Goal: Task Accomplishment & Management: Manage account settings

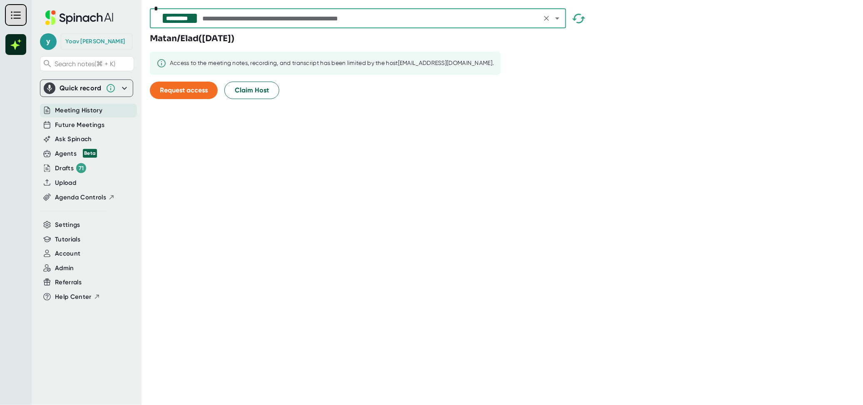
click at [337, 8] on div "**********" at bounding box center [358, 18] width 416 height 20
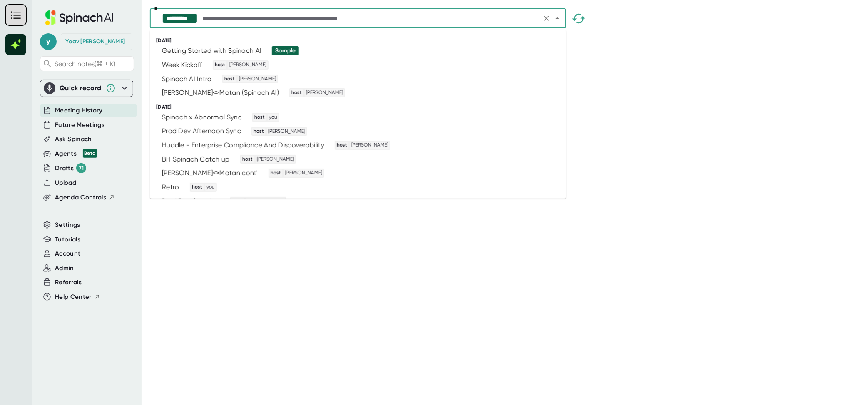
click at [332, 20] on input "text" at bounding box center [370, 18] width 338 height 12
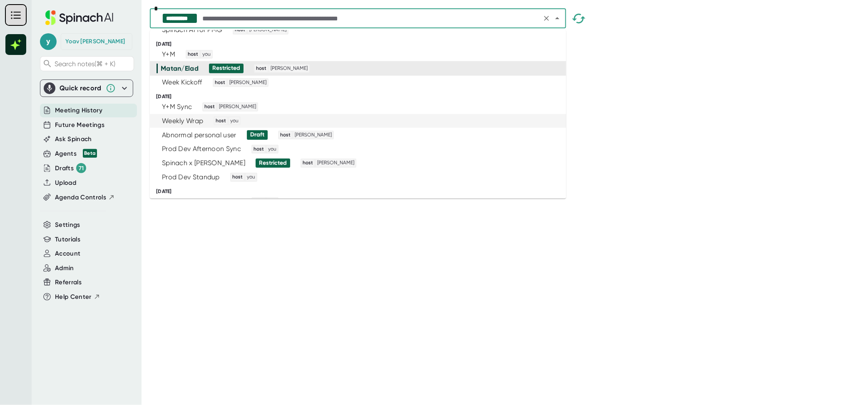
scroll to position [1356, 0]
click at [367, 158] on div "Spinach x [PERSON_NAME] Restricted host [PERSON_NAME]" at bounding box center [354, 162] width 396 height 9
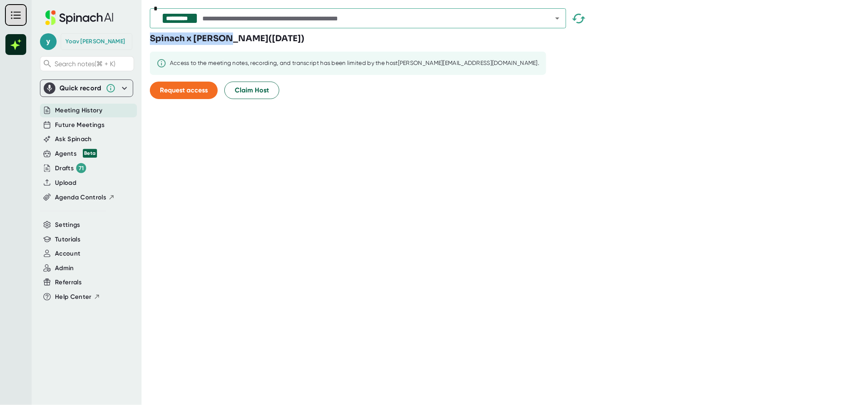
drag, startPoint x: 155, startPoint y: 40, endPoint x: 226, endPoint y: 43, distance: 71.2
click at [226, 43] on div "**********" at bounding box center [431, 202] width 863 height 405
click at [209, 40] on h3 "Spinach x [PERSON_NAME] ( [DATE] )" at bounding box center [227, 38] width 154 height 12
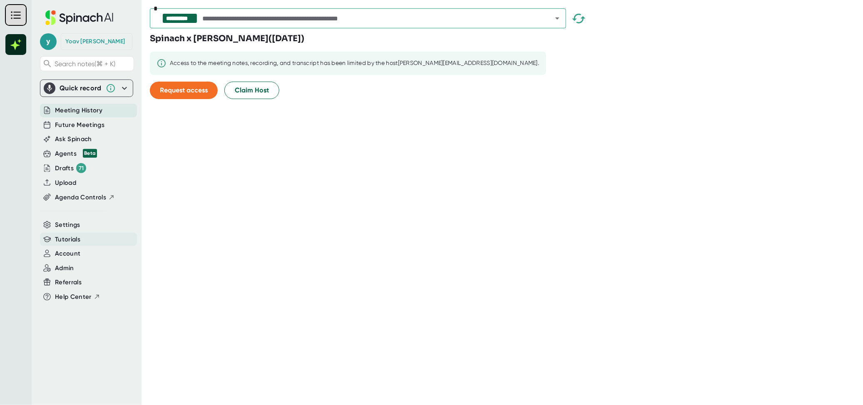
drag, startPoint x: 80, startPoint y: 243, endPoint x: 69, endPoint y: 251, distance: 13.6
click at [70, 250] on div "y [PERSON_NAME] Search notes (⌘ + K) Quick record Include tab audio Start Recor…" at bounding box center [87, 197] width 110 height 395
click at [80, 226] on div "Settings" at bounding box center [88, 225] width 97 height 14
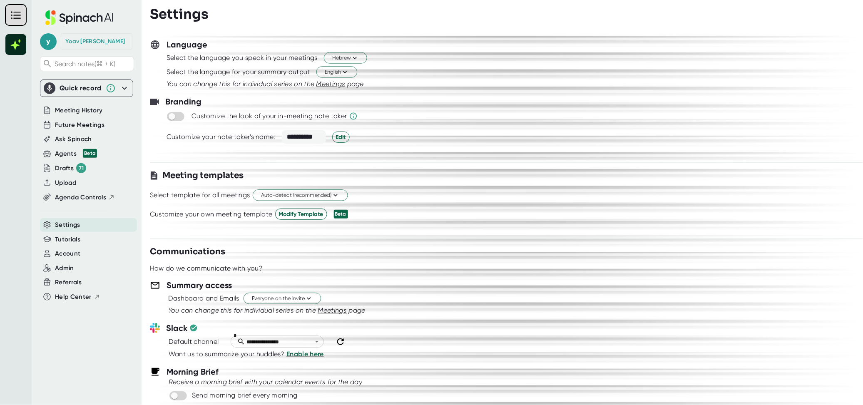
scroll to position [88, 0]
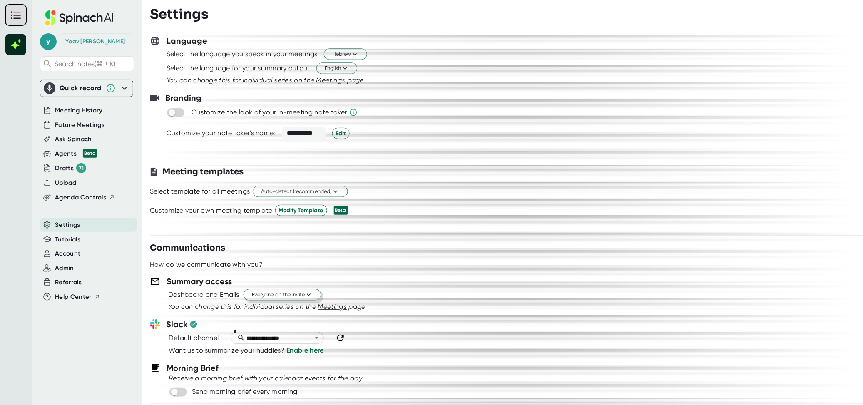
click at [297, 294] on span "Everyone on the invite" at bounding box center [282, 295] width 61 height 8
click at [89, 122] on div at bounding box center [431, 202] width 863 height 405
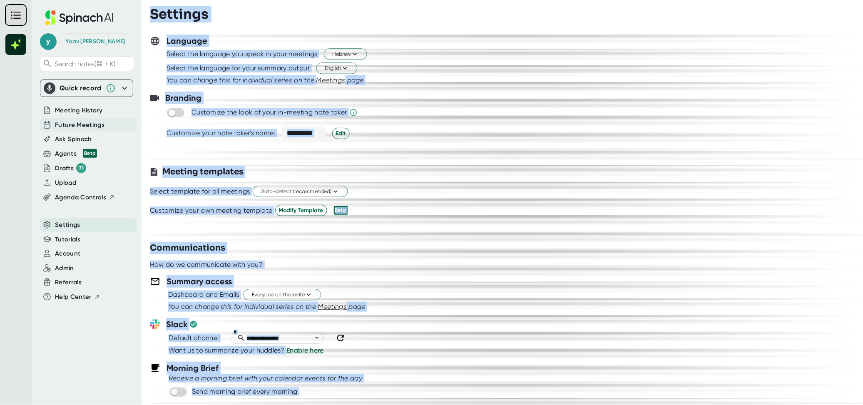
click at [79, 123] on span "Future Meetings" at bounding box center [80, 125] width 50 height 10
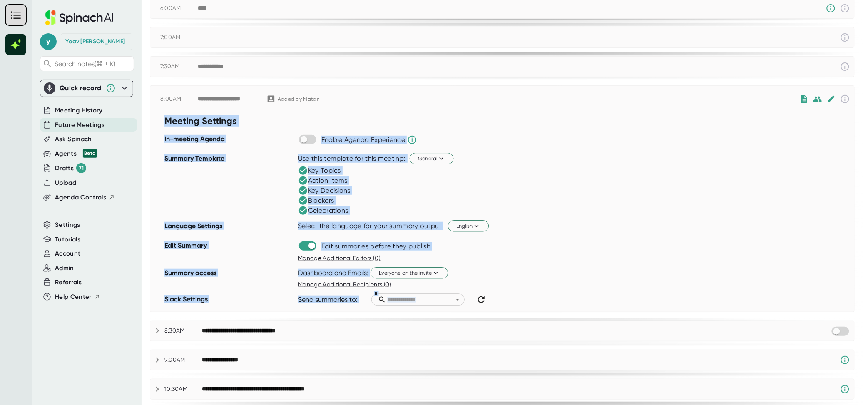
scroll to position [88, 0]
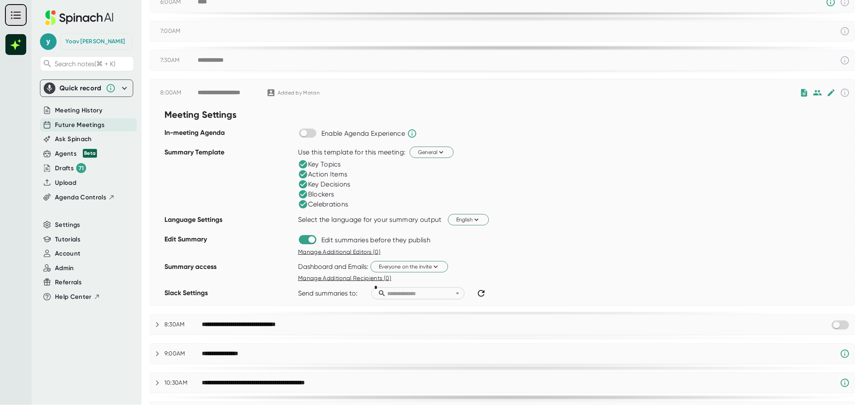
click at [520, 263] on div "Dashboard and Emails: Everyone on the invite" at bounding box center [576, 267] width 556 height 14
click at [421, 269] on span "Everyone on the invite" at bounding box center [409, 267] width 61 height 8
click at [307, 243] on div at bounding box center [431, 202] width 863 height 405
click at [310, 241] on input "checkbox" at bounding box center [312, 239] width 24 height 7
checkbox input "false"
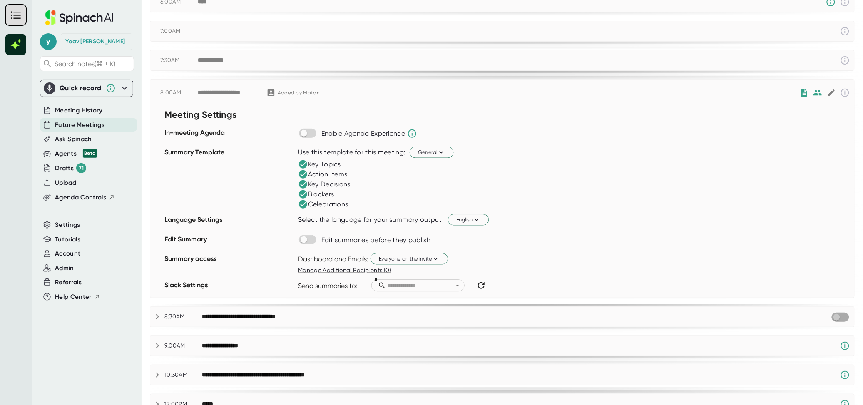
click at [826, 319] on input "checkbox" at bounding box center [836, 316] width 24 height 7
click at [75, 226] on span "Settings" at bounding box center [67, 225] width 25 height 10
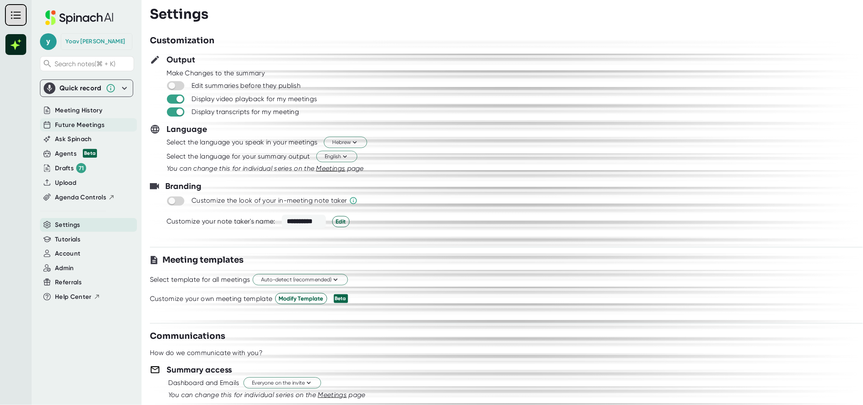
click at [50, 124] on div "Future Meetings" at bounding box center [88, 125] width 97 height 14
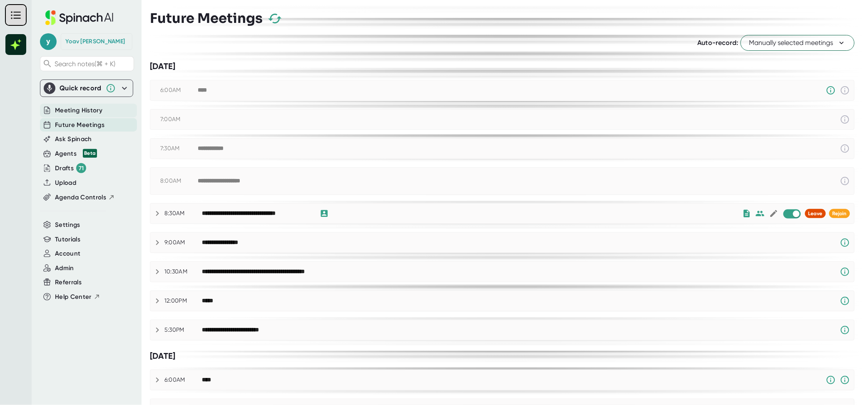
click at [87, 114] on span "Meeting History" at bounding box center [78, 111] width 47 height 10
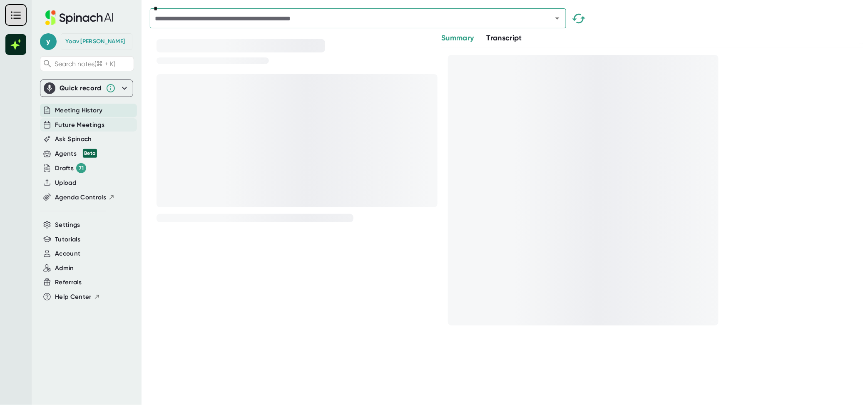
click at [91, 125] on span "Future Meetings" at bounding box center [80, 125] width 50 height 10
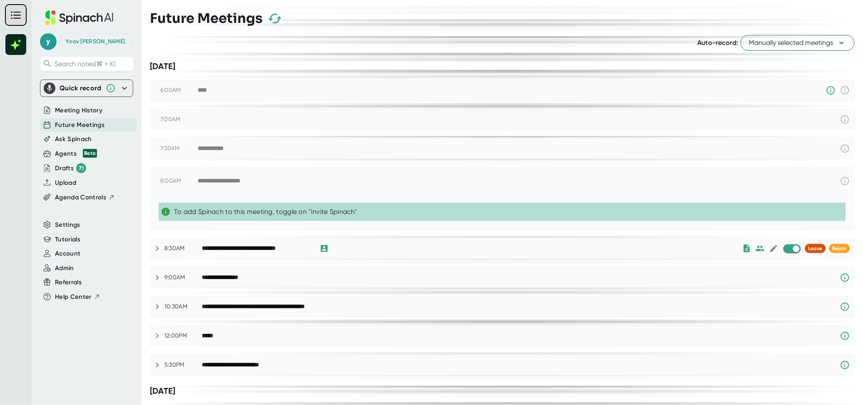
click at [809, 42] on span "Manually selected meetings" at bounding box center [797, 43] width 97 height 10
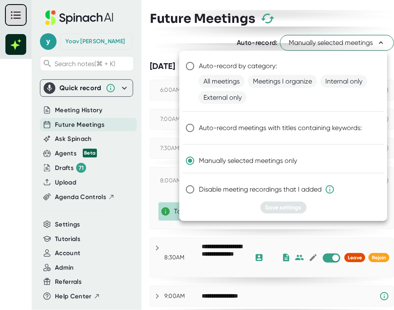
click at [374, 263] on div at bounding box center [197, 155] width 394 height 310
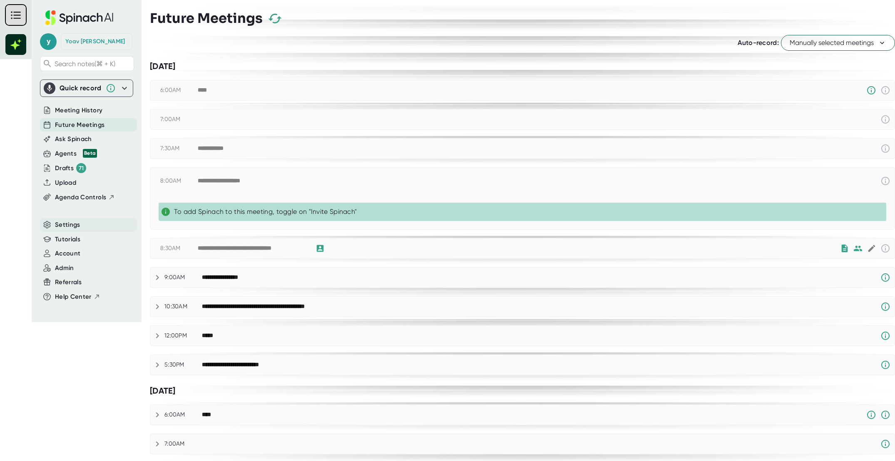
click at [75, 231] on div "Settings" at bounding box center [88, 225] width 97 height 14
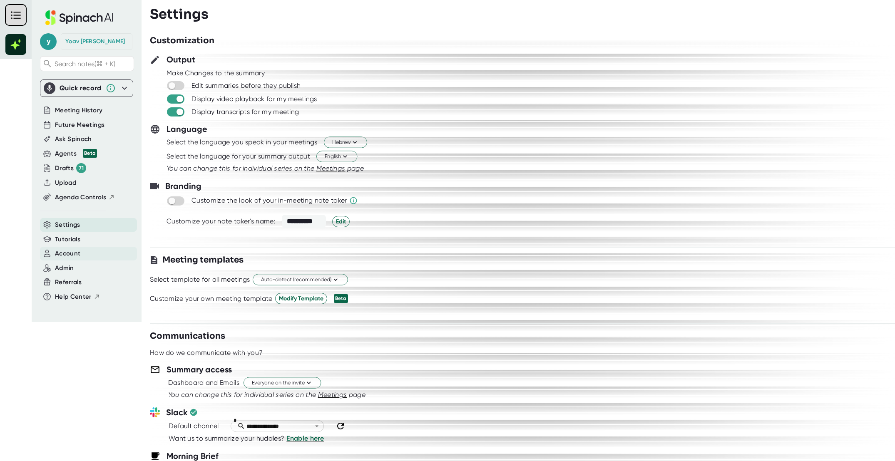
click at [70, 255] on span "Account" at bounding box center [67, 254] width 25 height 10
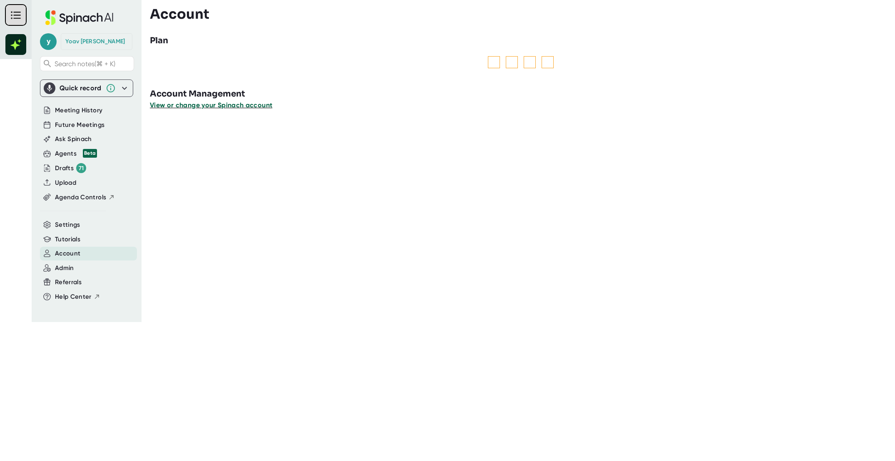
click at [229, 109] on span "View or change your Spinach account" at bounding box center [211, 105] width 122 height 8
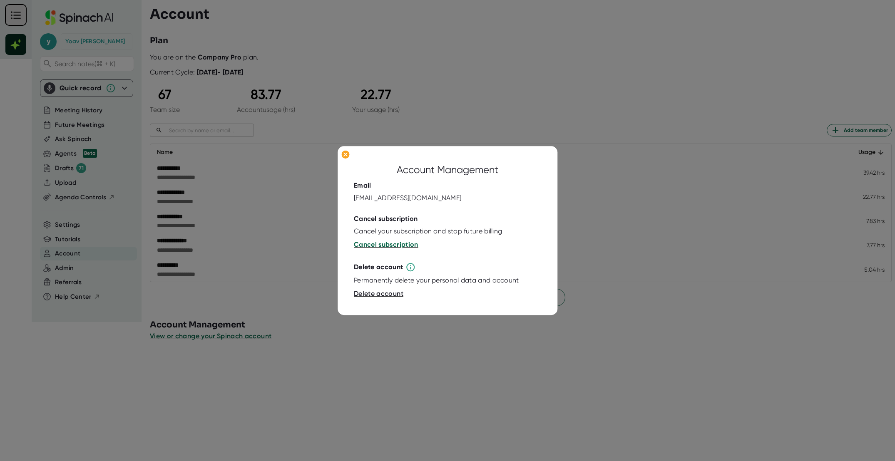
click at [392, 247] on span "Cancel subscription" at bounding box center [386, 244] width 64 height 8
